Goal: Find specific page/section: Find specific page/section

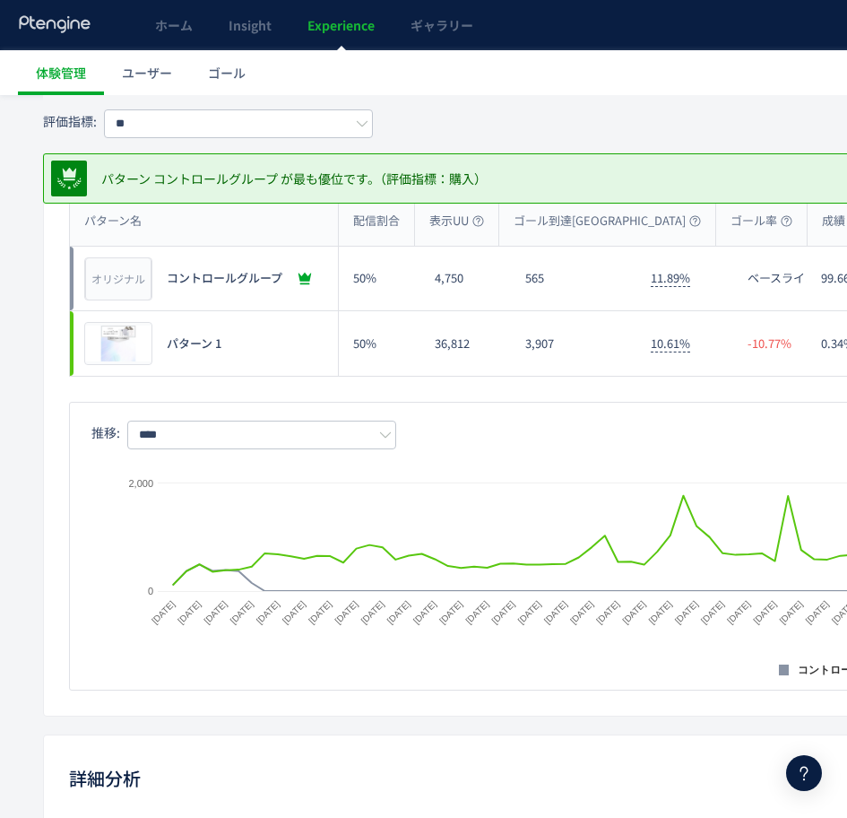
scroll to position [239, 0]
click at [332, 21] on span "Experience" at bounding box center [341, 25] width 67 height 18
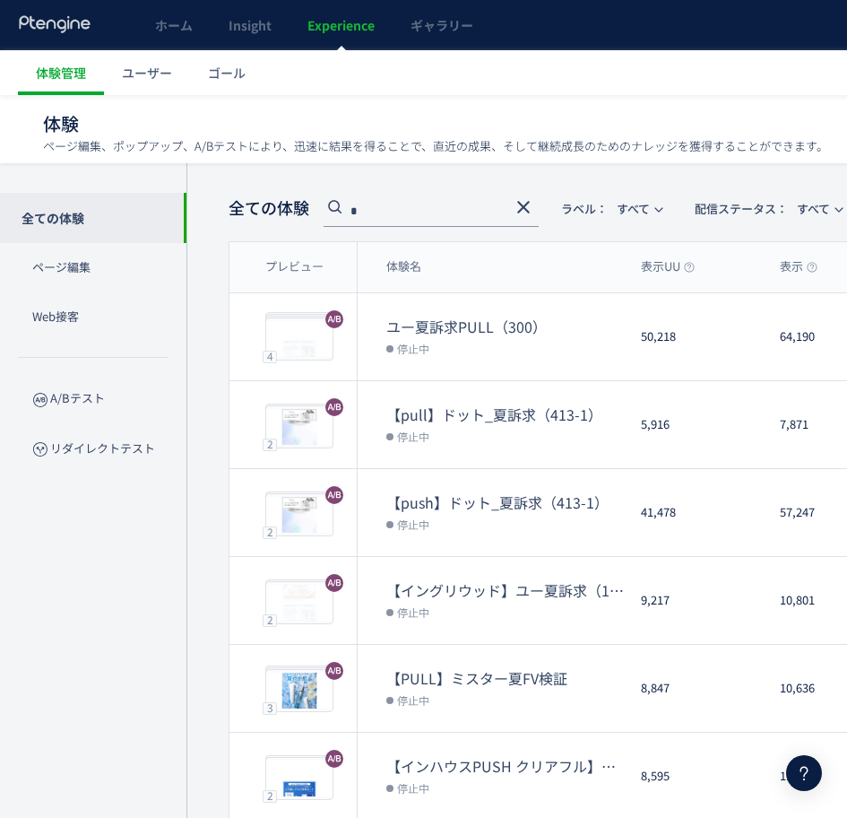
click at [409, 201] on input "*" at bounding box center [431, 212] width 215 height 29
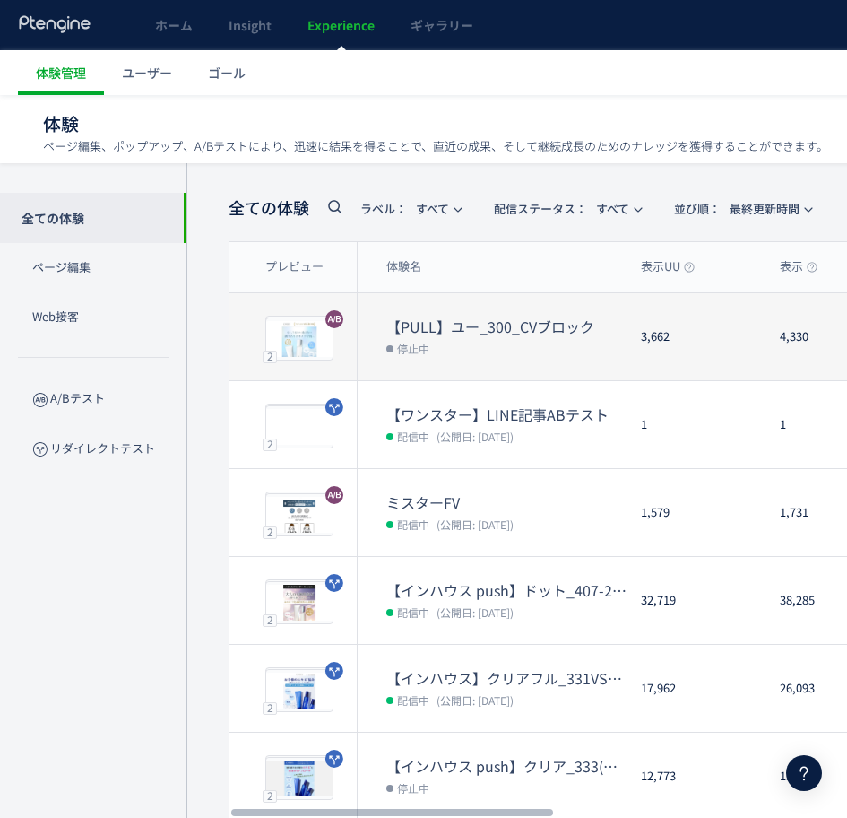
click at [469, 321] on dt "【PULL】ユー_300_CVブロック" at bounding box center [506, 327] width 240 height 21
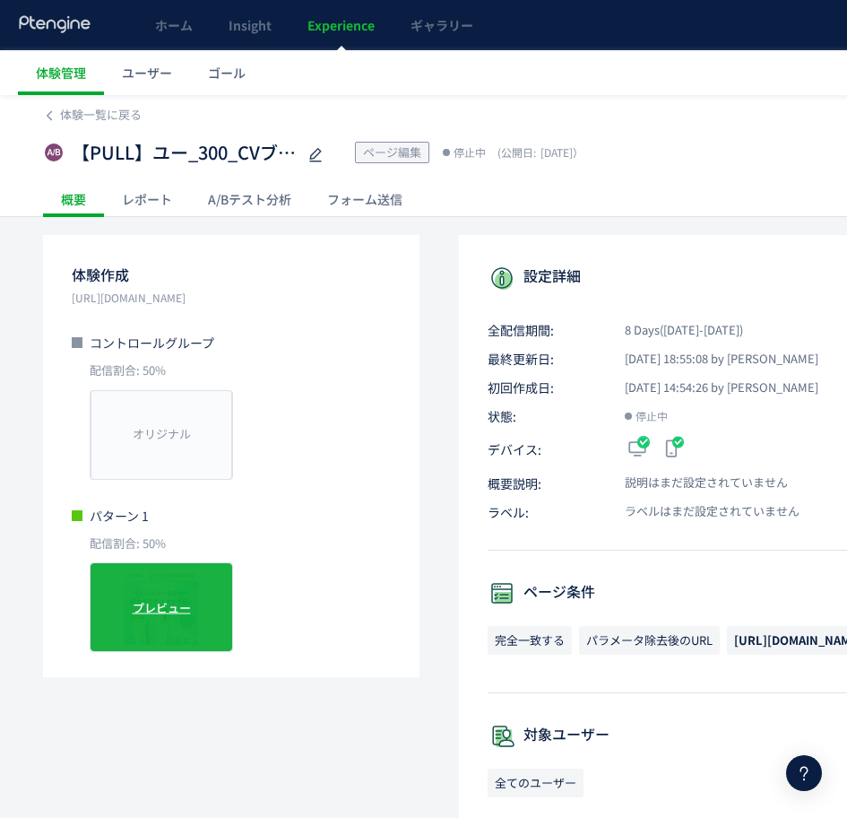
click at [142, 604] on span "プレビュー" at bounding box center [162, 607] width 58 height 17
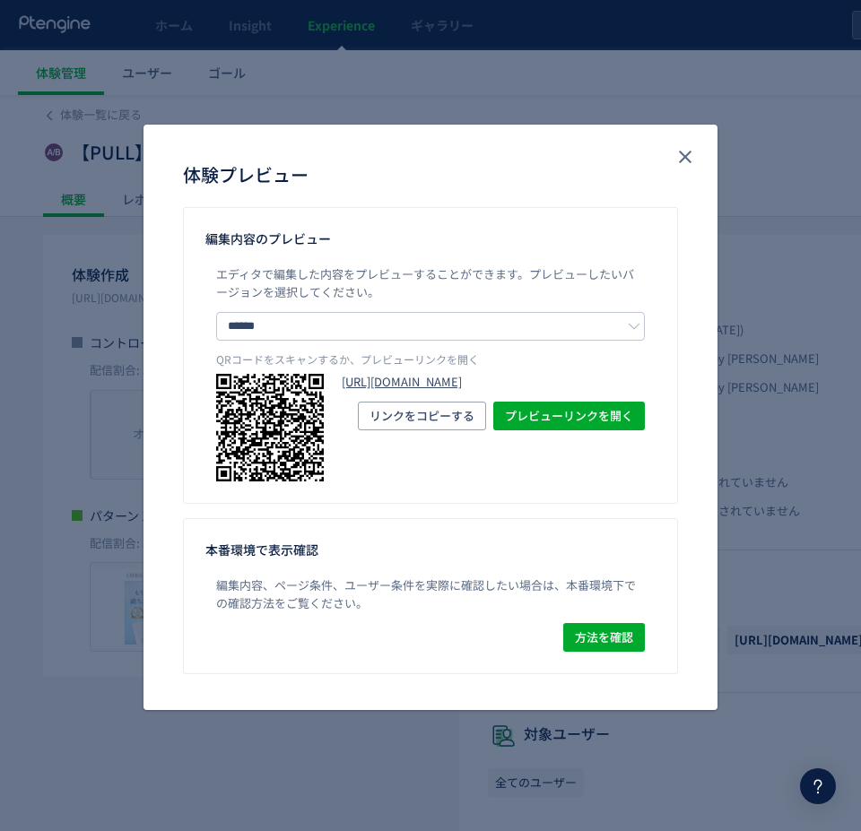
click at [410, 391] on link "[URL][DOMAIN_NAME]" at bounding box center [493, 382] width 303 height 17
click at [681, 153] on use "close" at bounding box center [685, 157] width 13 height 13
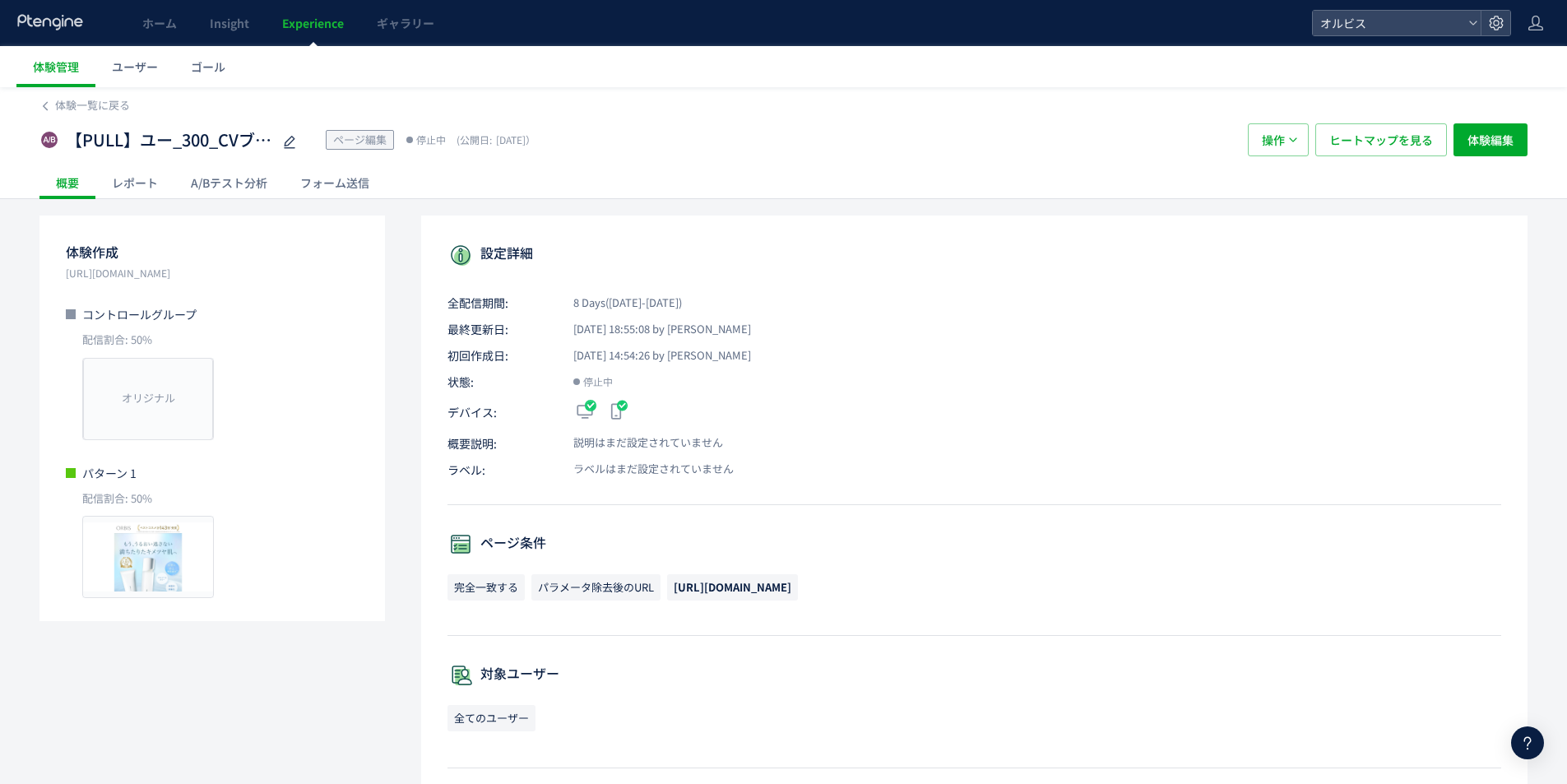
click at [339, 19] on span "Experience" at bounding box center [313, 23] width 61 height 17
